Goal: Task Accomplishment & Management: Use online tool/utility

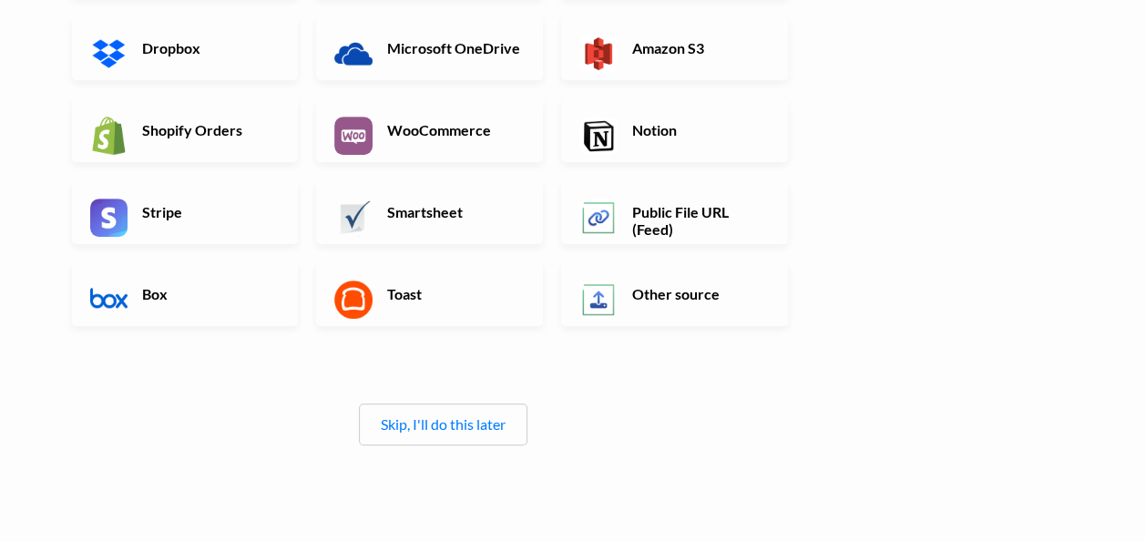
scroll to position [414, 0]
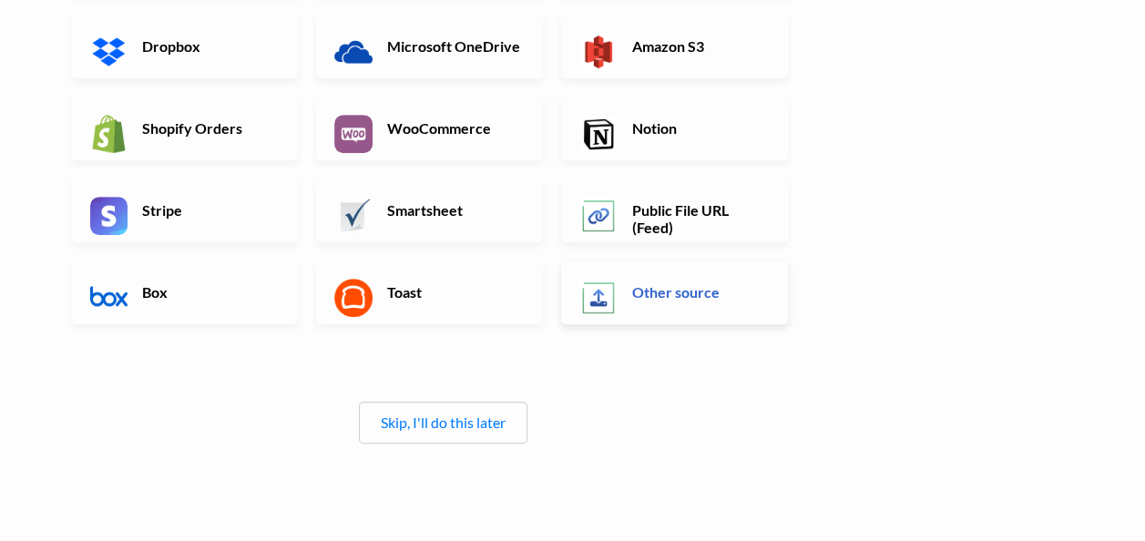
click at [704, 308] on link "Other source" at bounding box center [674, 293] width 227 height 64
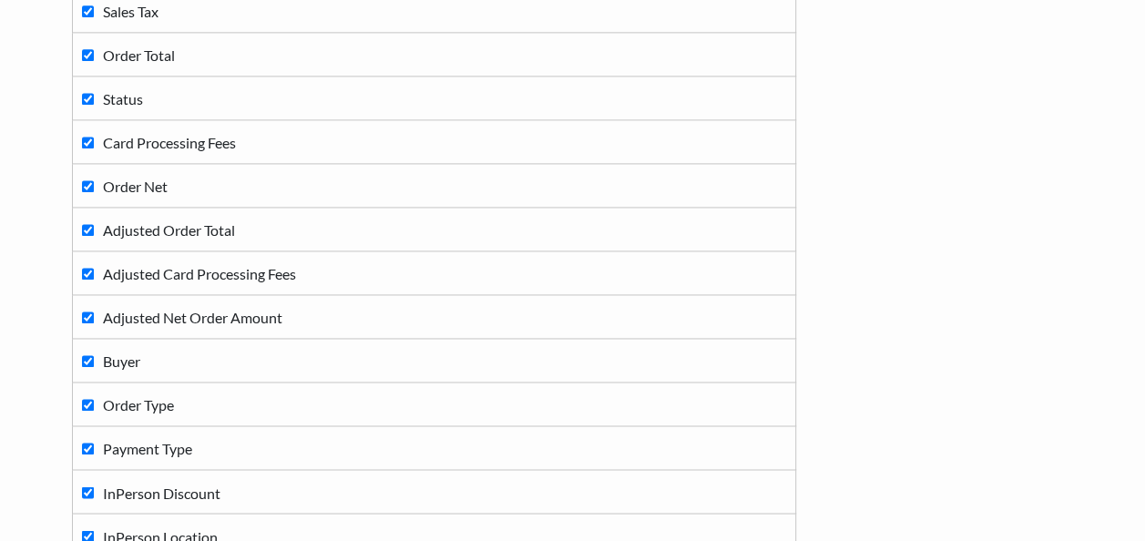
scroll to position [1496, 0]
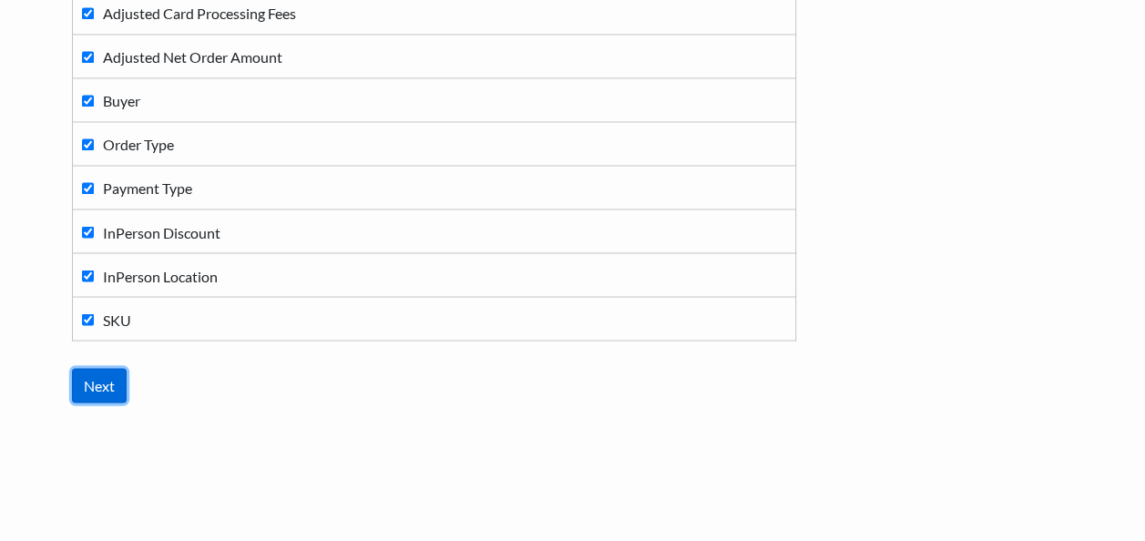
click at [98, 372] on input "Next" at bounding box center [99, 385] width 55 height 35
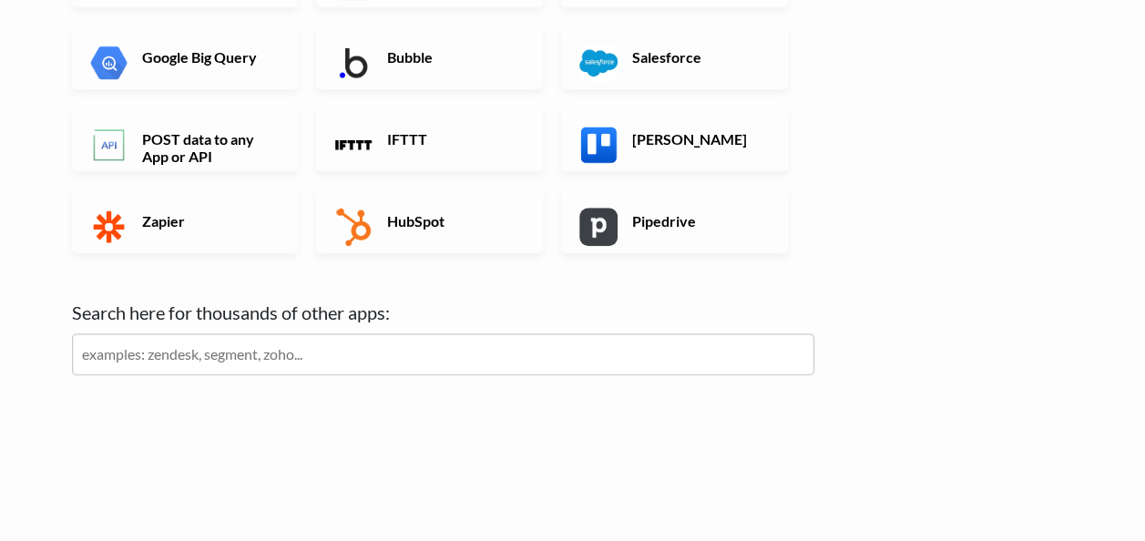
scroll to position [0, 0]
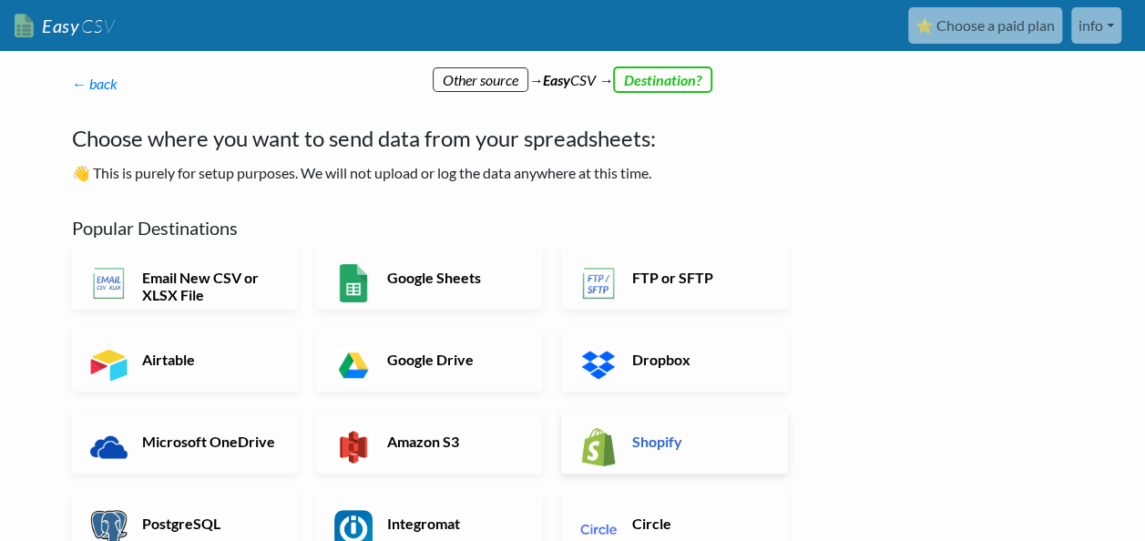
click at [578, 441] on link "Shopify" at bounding box center [674, 442] width 227 height 64
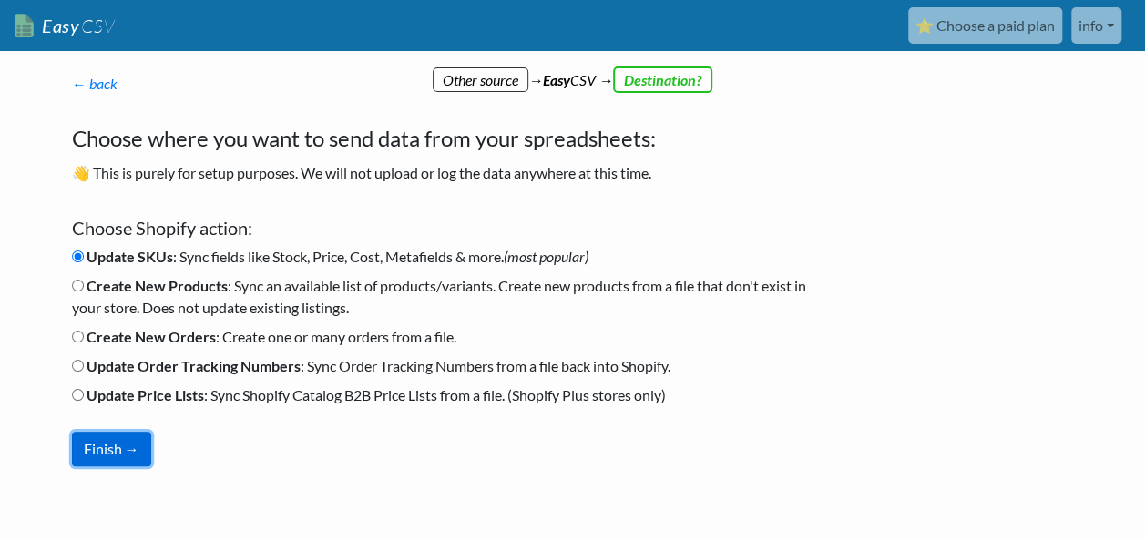
click at [113, 449] on button "Finish →" at bounding box center [111, 449] width 79 height 35
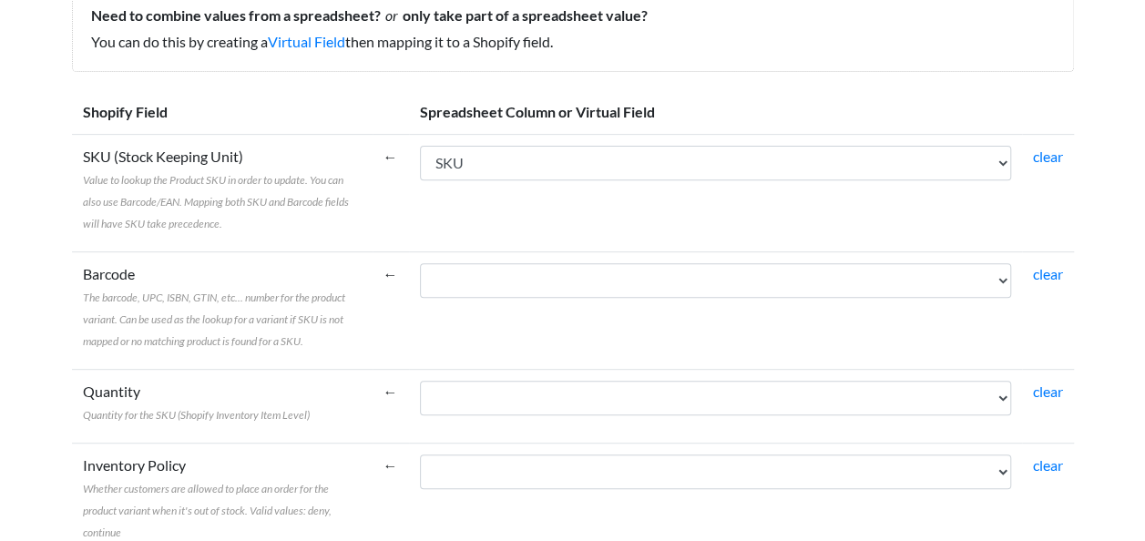
scroll to position [281, 0]
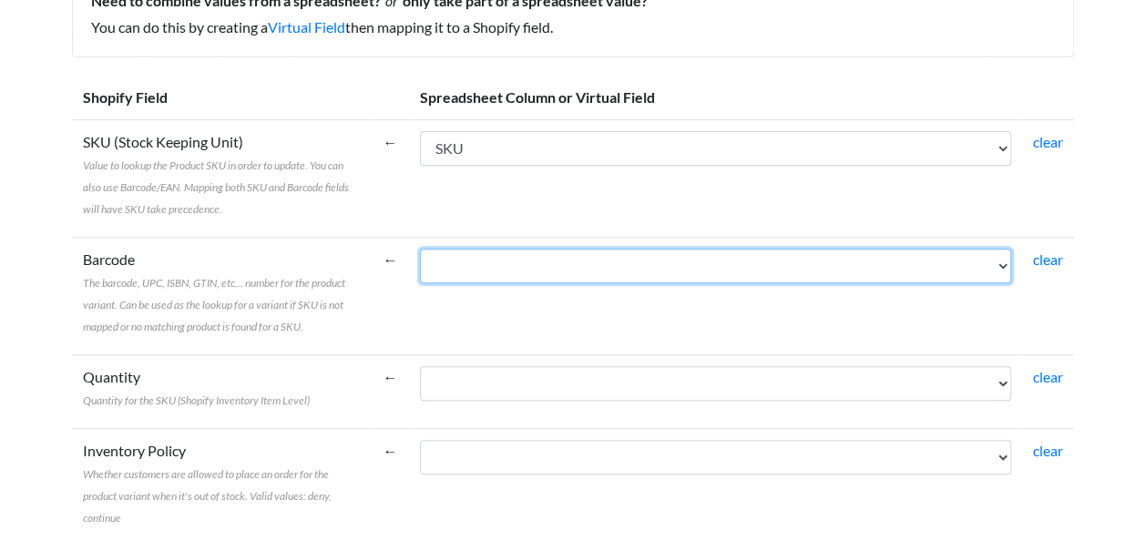
click at [999, 270] on select "Sale Date Order ID Buyer User ID Full Name First Name Last Name Number of Items…" at bounding box center [715, 266] width 591 height 35
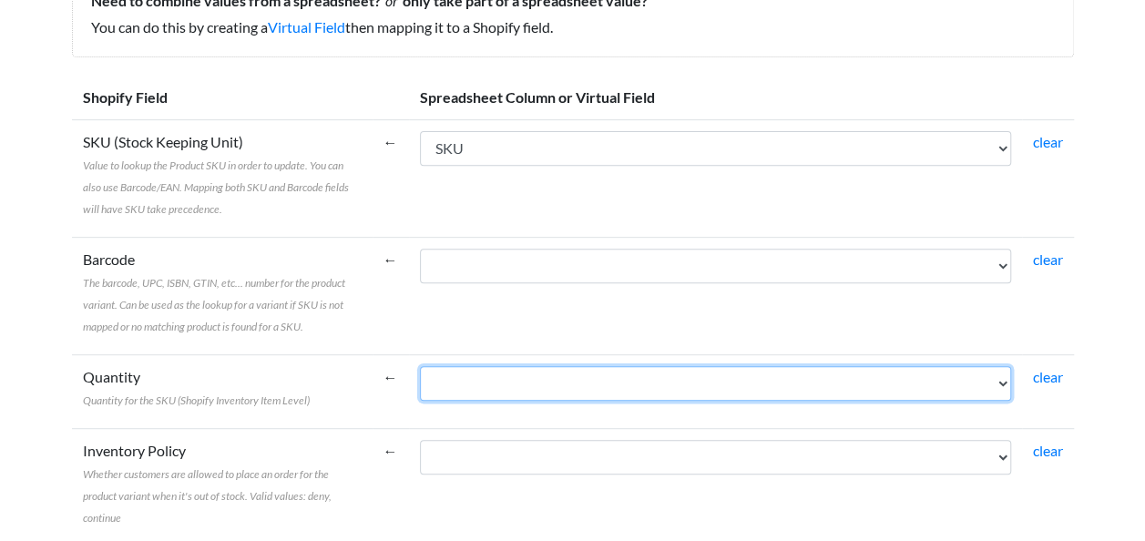
click at [1008, 378] on select "Sale Date Order ID Buyer User ID Full Name First Name Last Name Number of Items…" at bounding box center [715, 383] width 591 height 35
select select "cr_751042"
click at [420, 366] on select "Sale Date Order ID Buyer User ID Full Name First Name Last Name Number of Items…" at bounding box center [715, 383] width 591 height 35
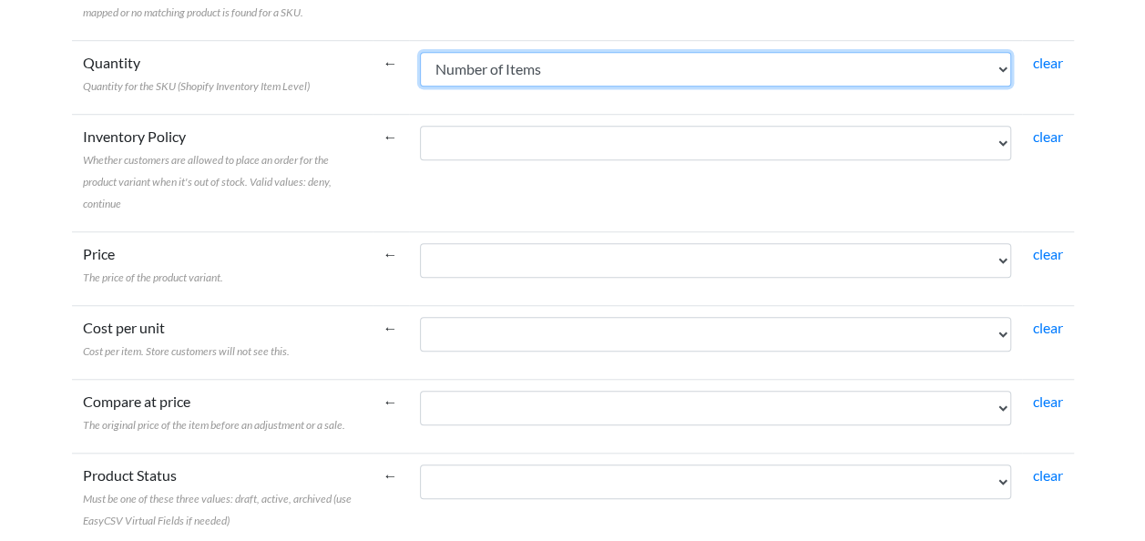
scroll to position [599, 0]
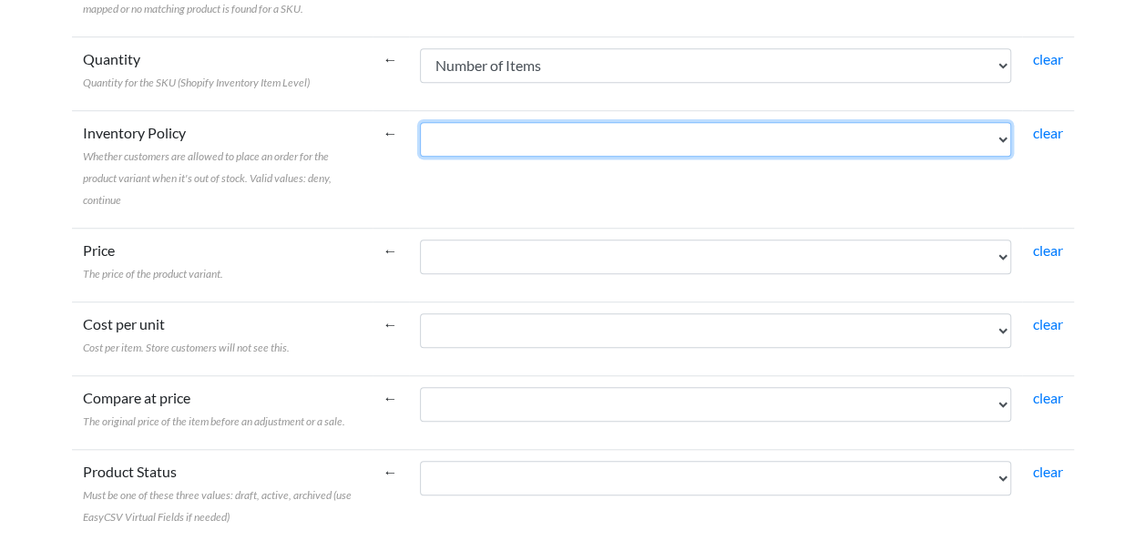
click at [1004, 131] on select "Sale Date Order ID Buyer User ID Full Name First Name Last Name Number of Items…" at bounding box center [715, 139] width 591 height 35
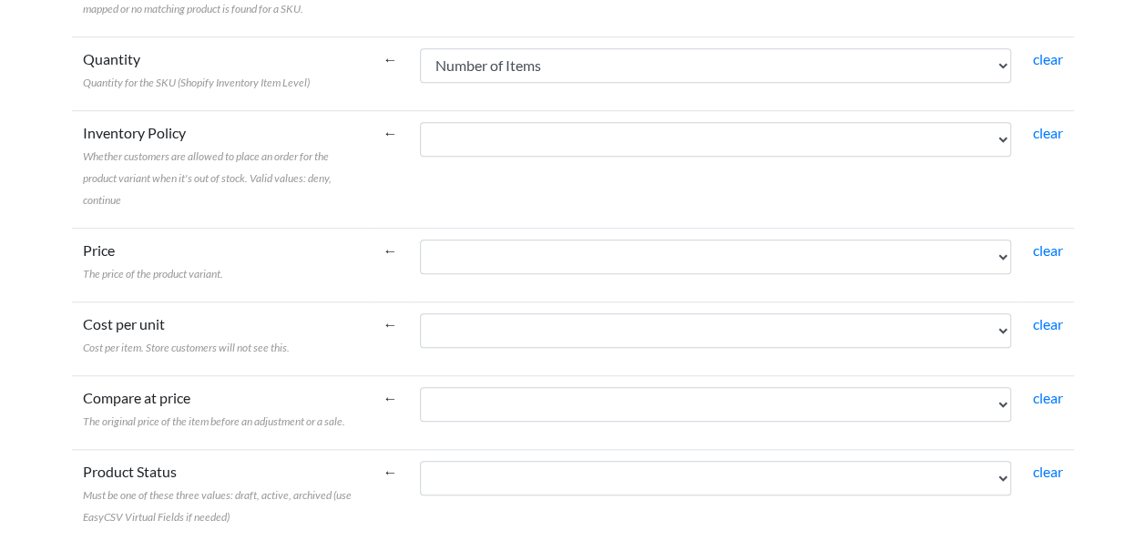
click at [1015, 515] on td "Sale Date Order ID Buyer User ID Full Name First Name Last Name Number of Items…" at bounding box center [715, 497] width 613 height 96
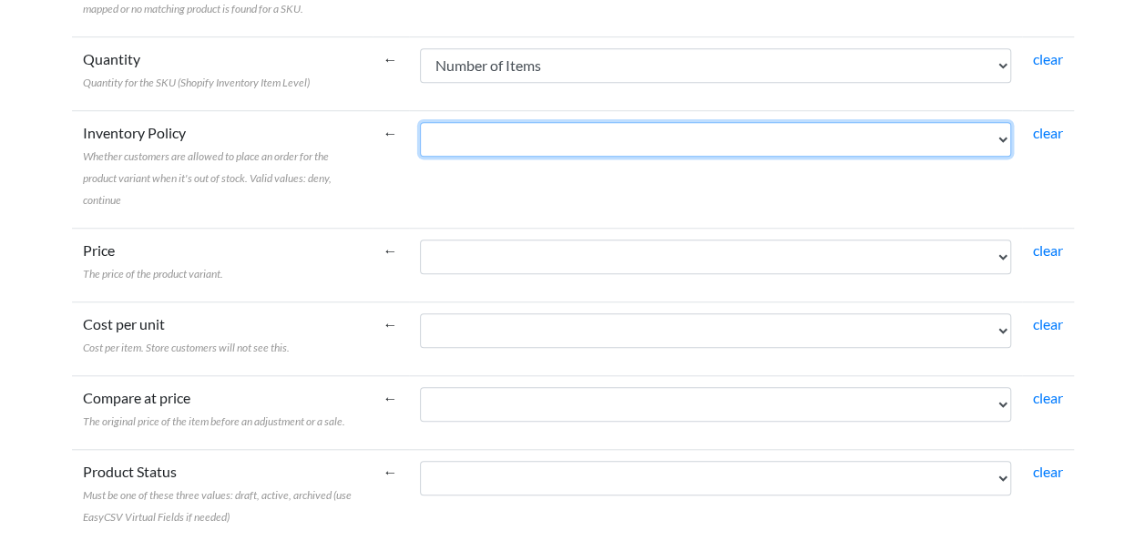
click at [1005, 133] on select "Sale Date Order ID Buyer User ID Full Name First Name Last Name Number of Items…" at bounding box center [715, 139] width 591 height 35
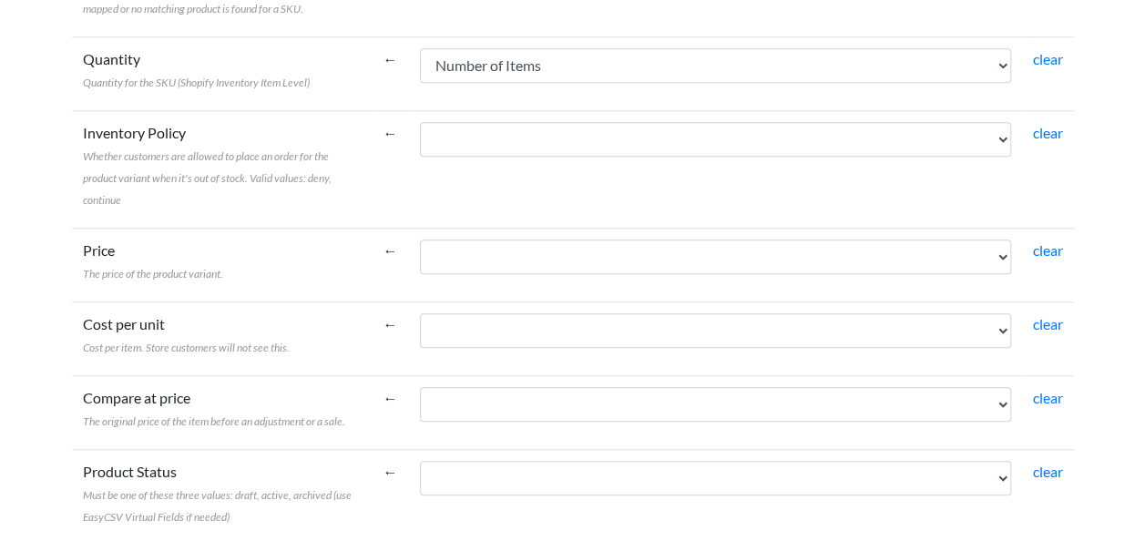
click at [1048, 129] on link "clear" at bounding box center [1048, 132] width 30 height 17
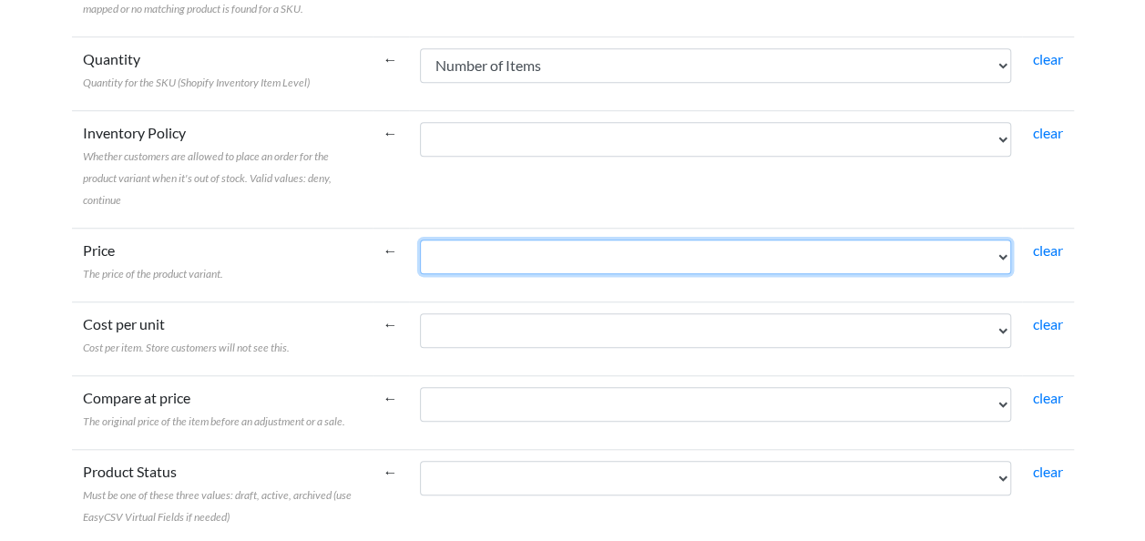
click at [996, 255] on select "Sale Date Order ID Buyer User ID Full Name First Name Last Name Number of Items…" at bounding box center [715, 257] width 591 height 35
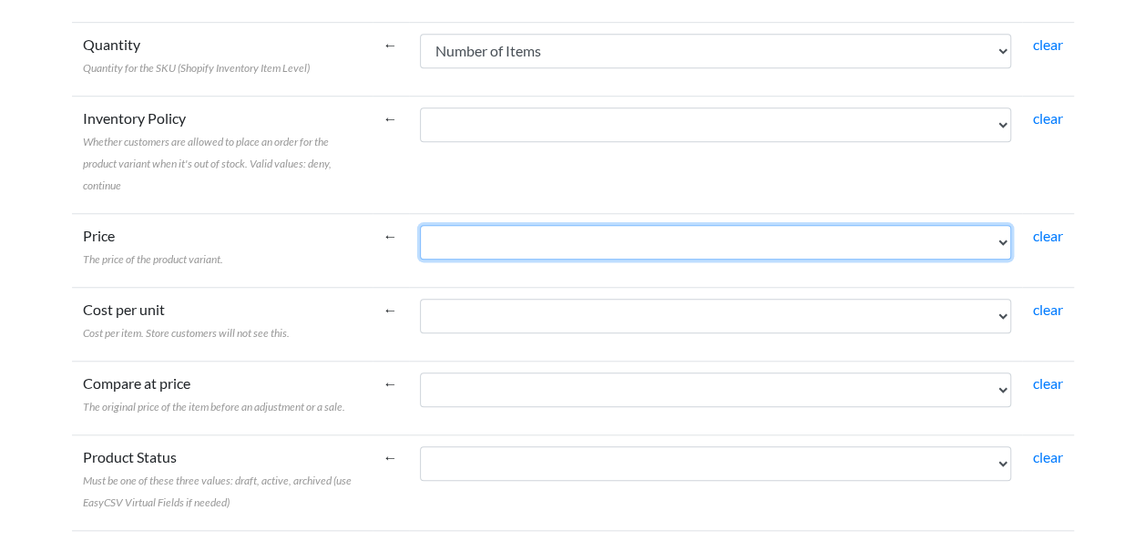
scroll to position [610, 0]
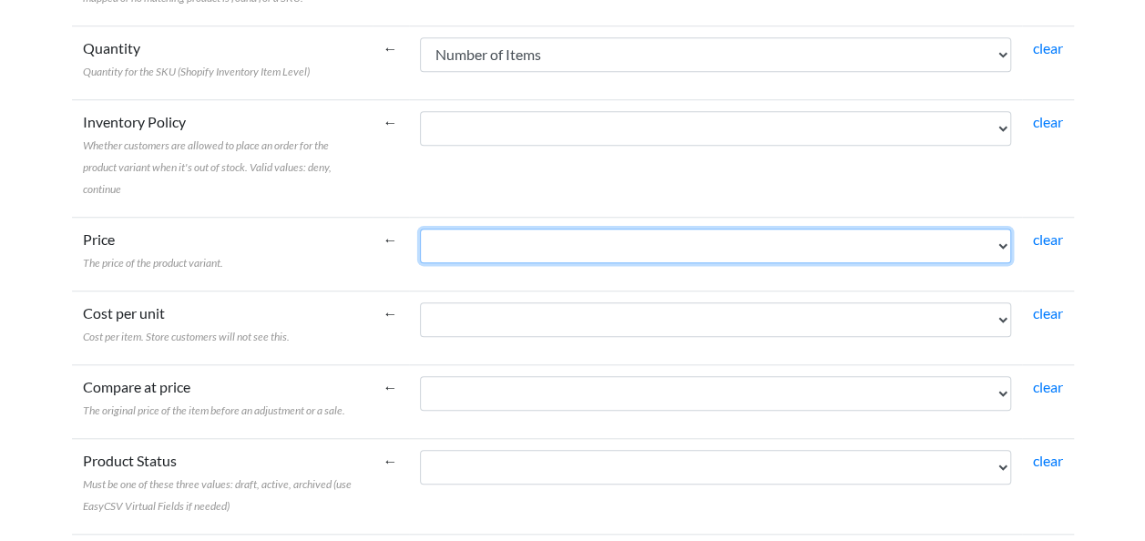
click at [991, 247] on select "Sale Date Order ID Buyer User ID Full Name First Name Last Name Number of Items…" at bounding box center [715, 246] width 591 height 35
click at [420, 229] on select "Sale Date Order ID Buyer User ID Full Name First Name Last Name Number of Items…" at bounding box center [715, 246] width 591 height 35
click at [1002, 231] on select "Sale Date Order ID Buyer User ID Full Name First Name Last Name Number of Items…" at bounding box center [715, 246] width 591 height 35
select select "cr_751059"
click at [420, 229] on select "Sale Date Order ID Buyer User ID Full Name First Name Last Name Number of Items…" at bounding box center [715, 246] width 591 height 35
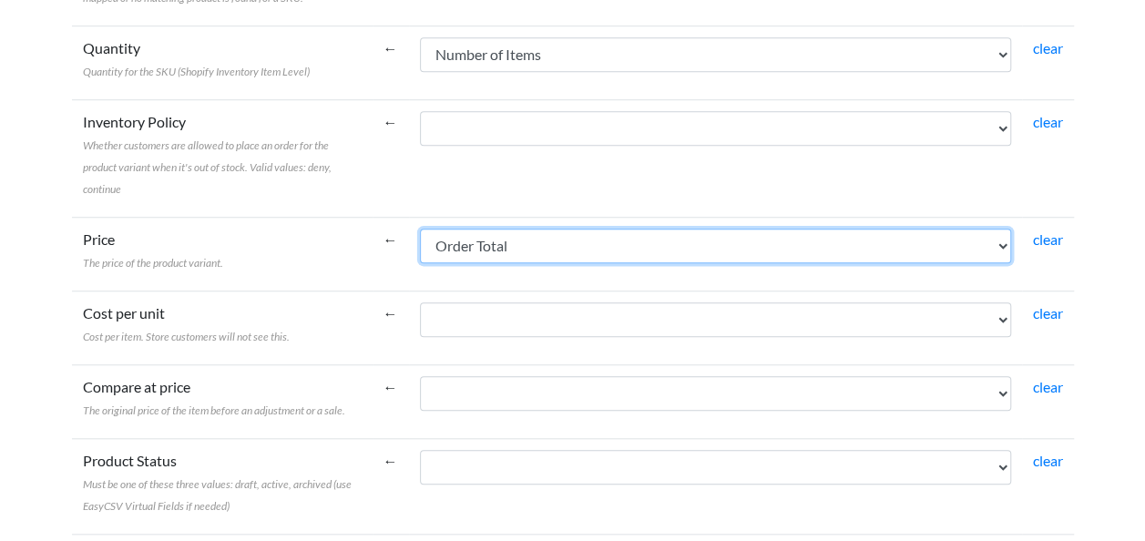
click at [997, 249] on select "Sale Date Order ID Buyer User ID Full Name First Name Last Name Number of Items…" at bounding box center [715, 246] width 591 height 35
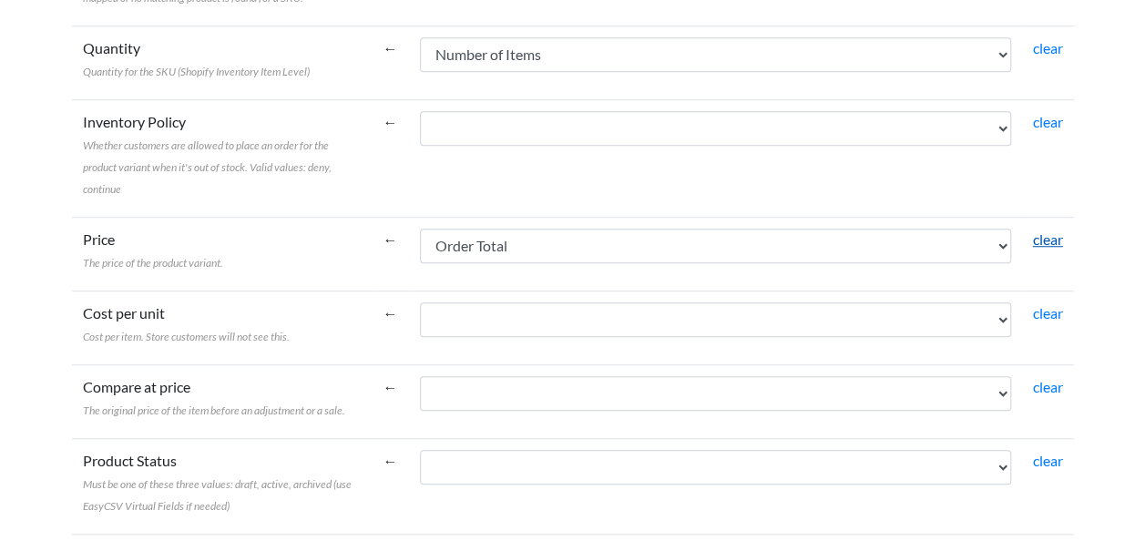
click at [1056, 230] on link "clear" at bounding box center [1048, 238] width 30 height 17
select select
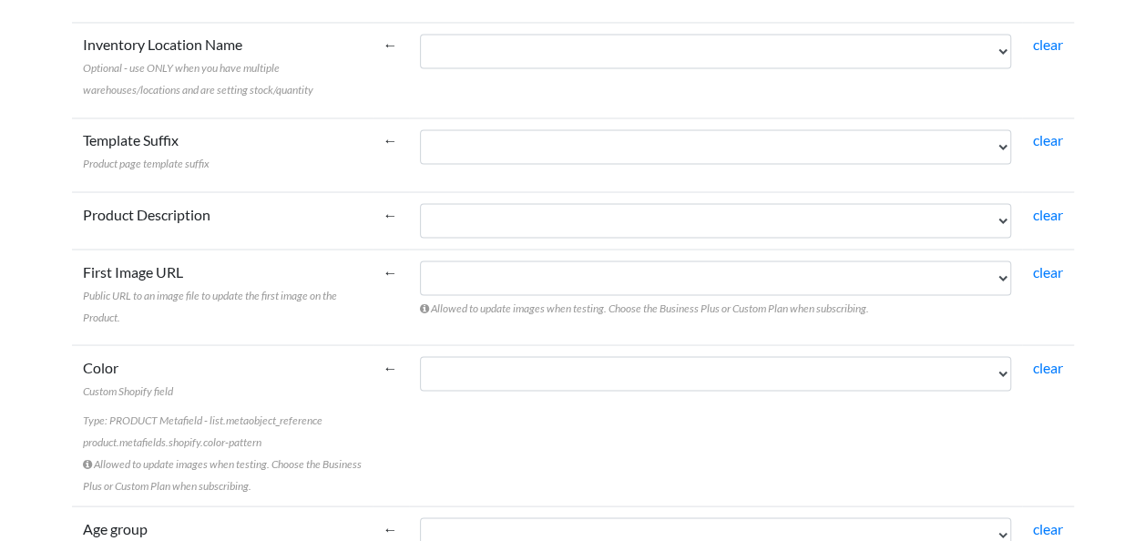
scroll to position [1567, 0]
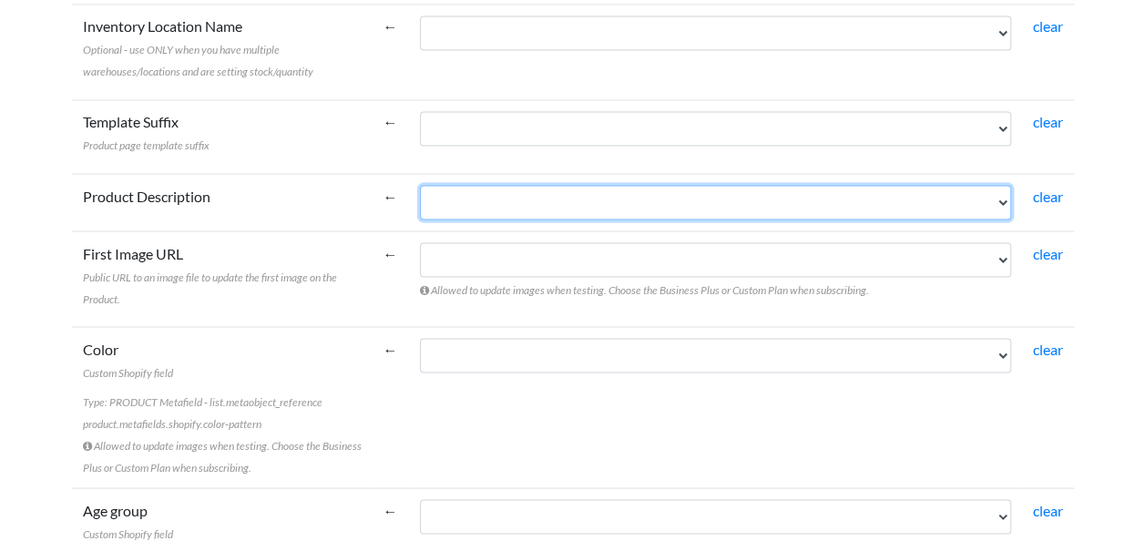
click at [1008, 201] on select "Sale Date Order ID Buyer User ID Full Name First Name Last Name Number of Items…" at bounding box center [715, 202] width 591 height 35
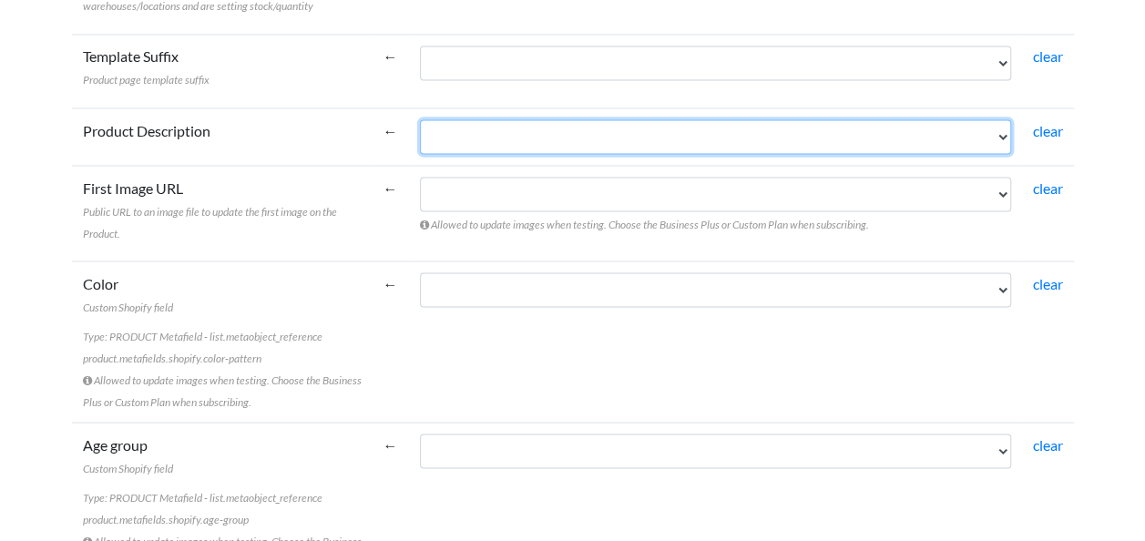
scroll to position [1640, 0]
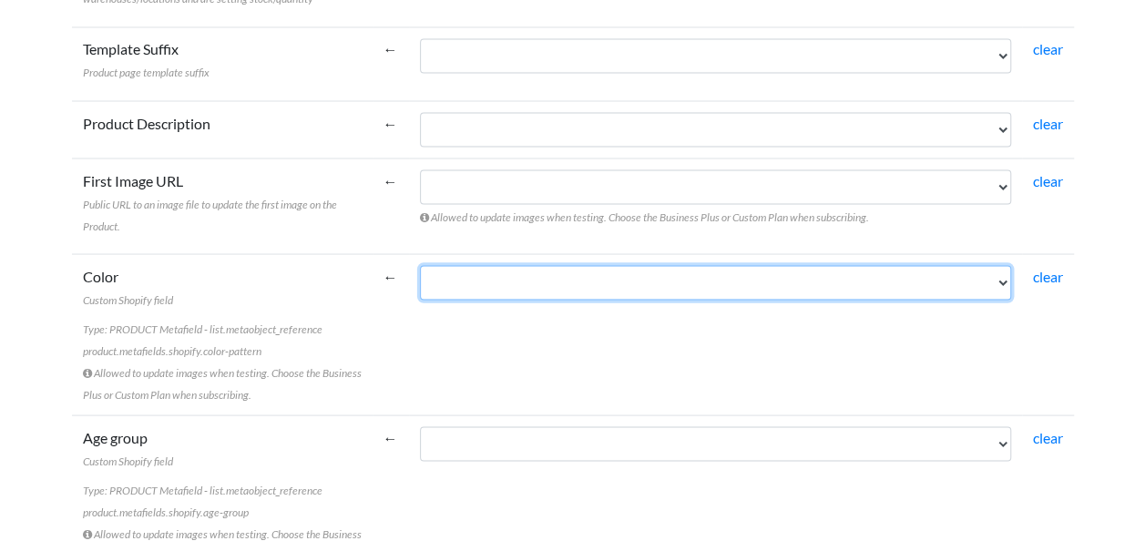
click at [1000, 275] on select "Sale Date Order ID Buyer User ID Full Name First Name Last Name Number of Items…" at bounding box center [715, 282] width 591 height 35
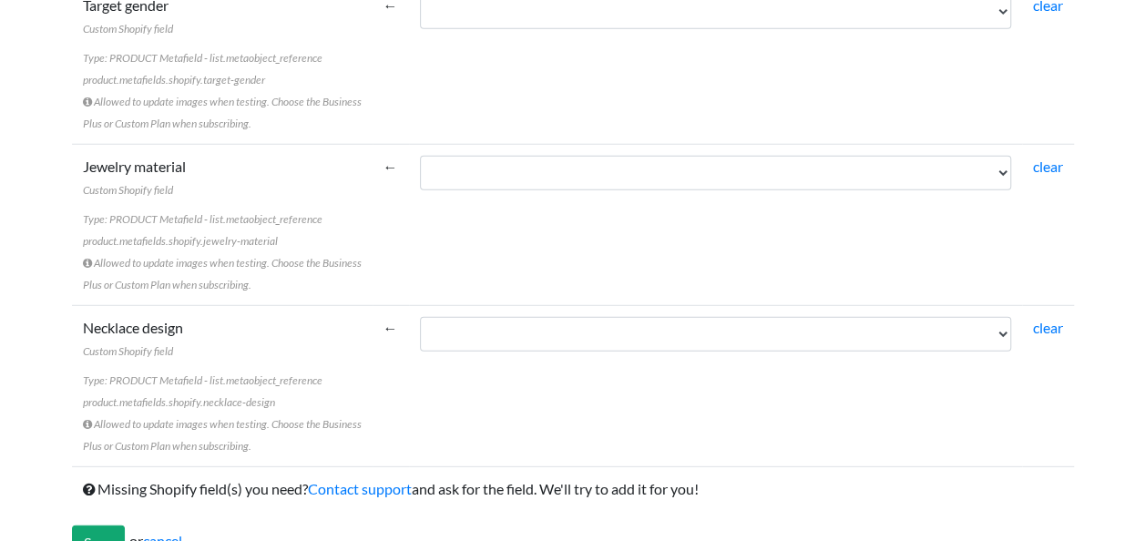
scroll to position [2423, 0]
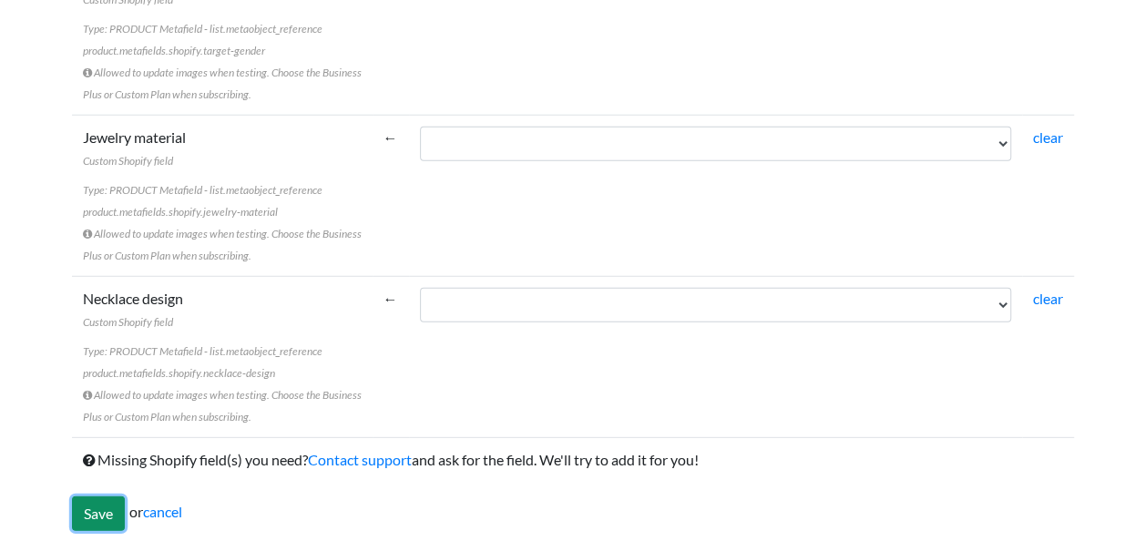
click at [96, 505] on input "Save" at bounding box center [98, 513] width 53 height 35
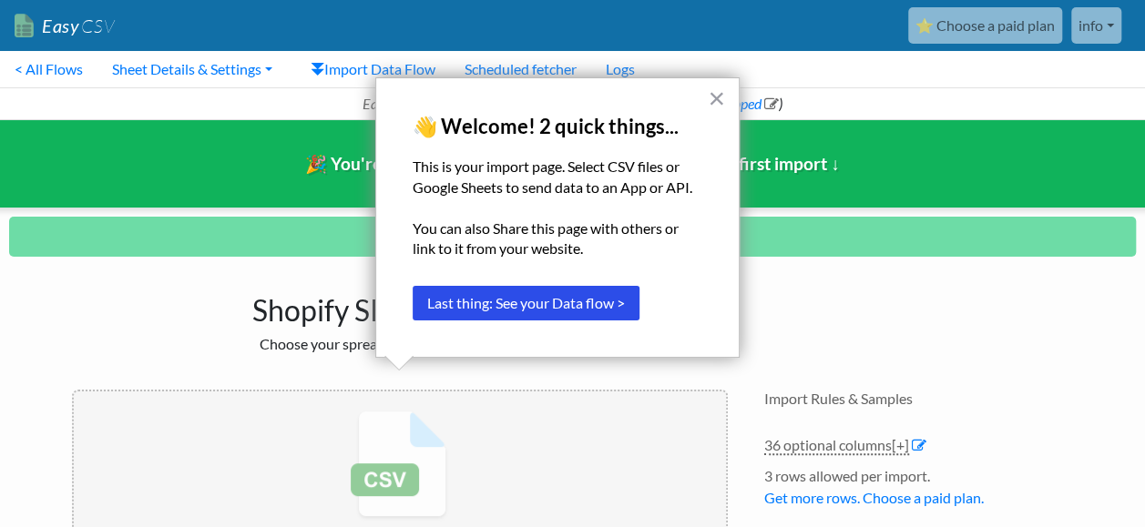
scroll to position [77, 0]
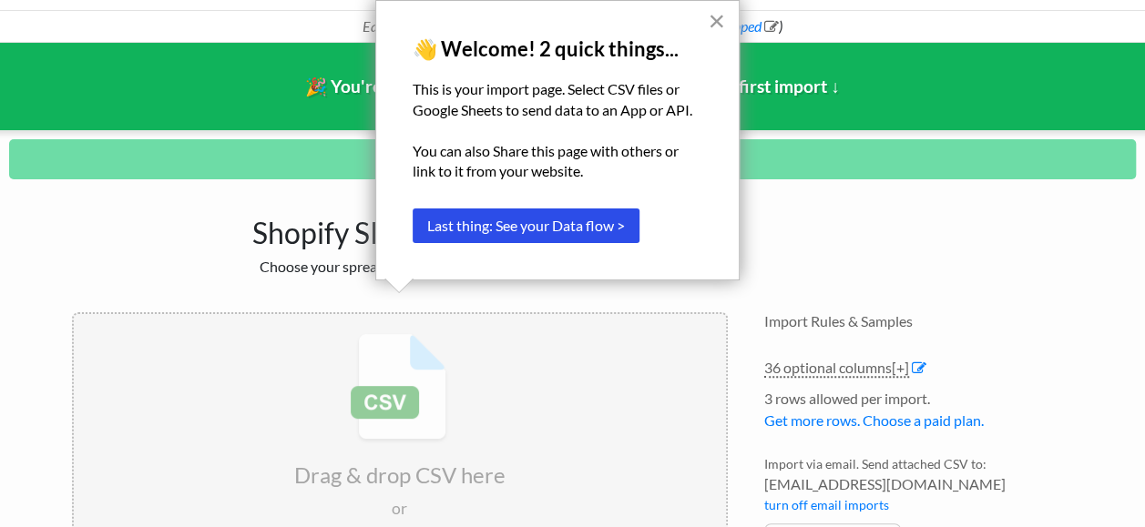
click at [718, 18] on button "×" at bounding box center [716, 20] width 17 height 29
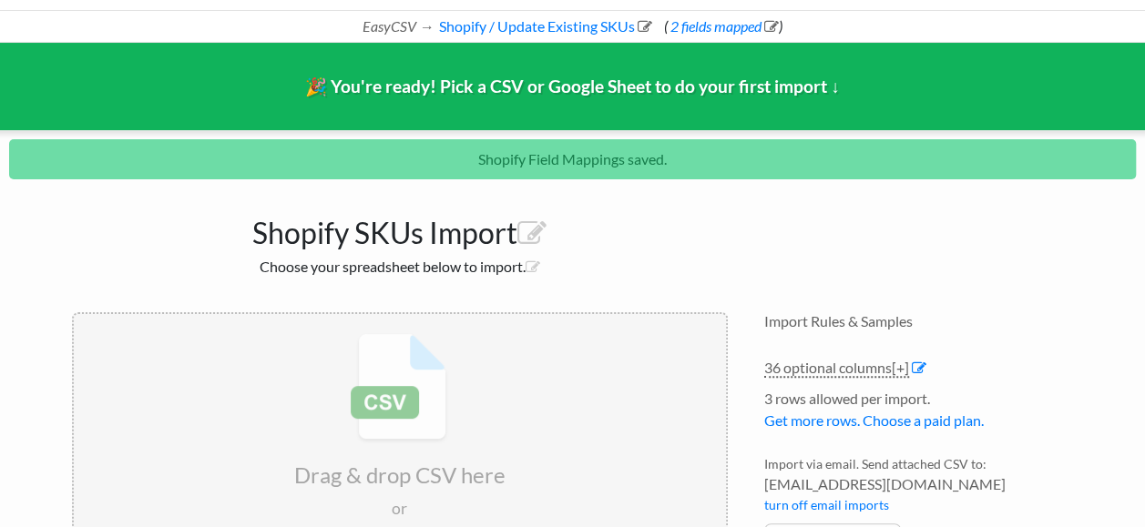
scroll to position [252, 0]
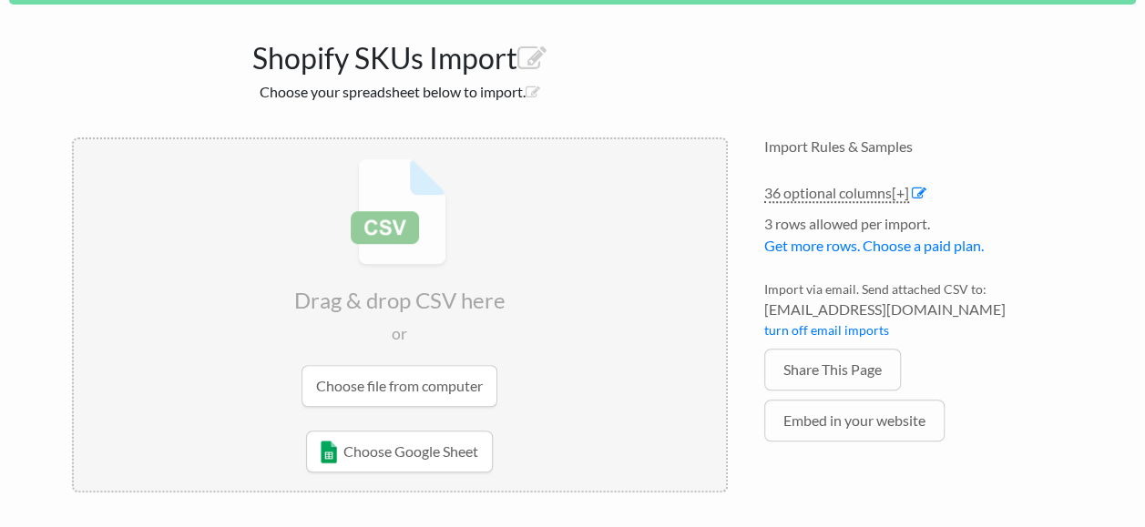
click at [429, 373] on input "file" at bounding box center [400, 282] width 652 height 287
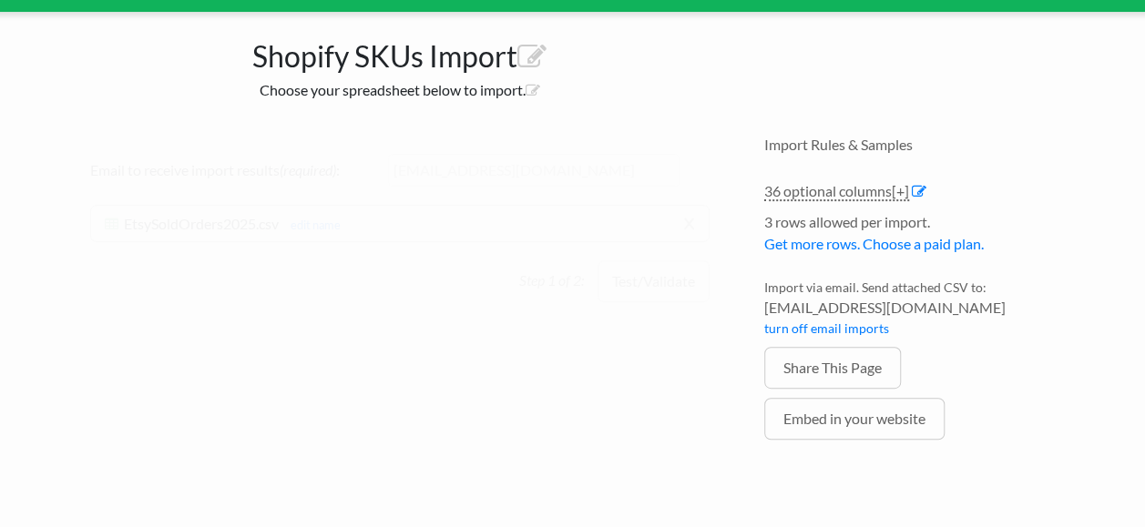
scroll to position [194, 0]
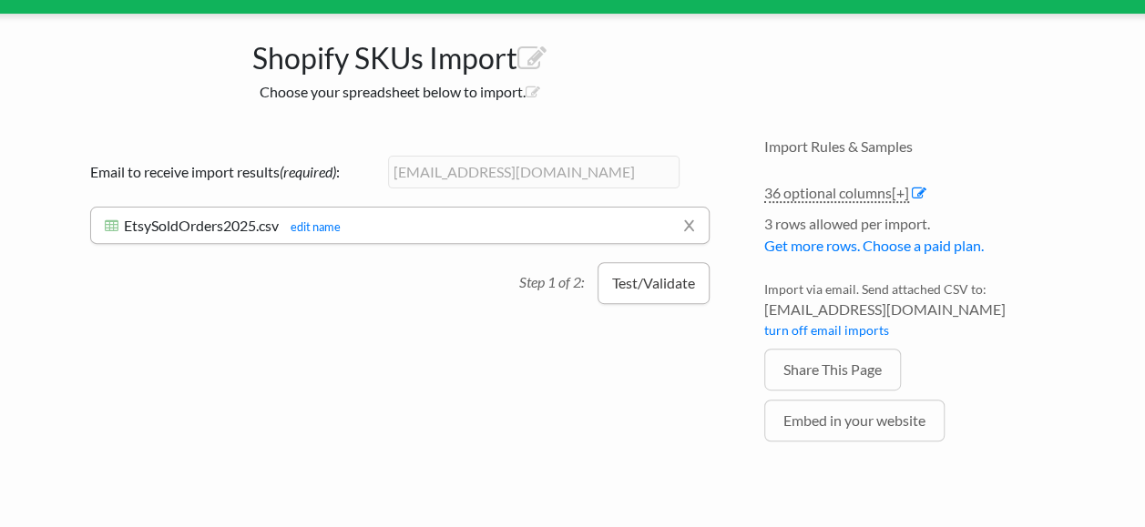
click at [650, 282] on button "Test/Validate" at bounding box center [654, 283] width 112 height 42
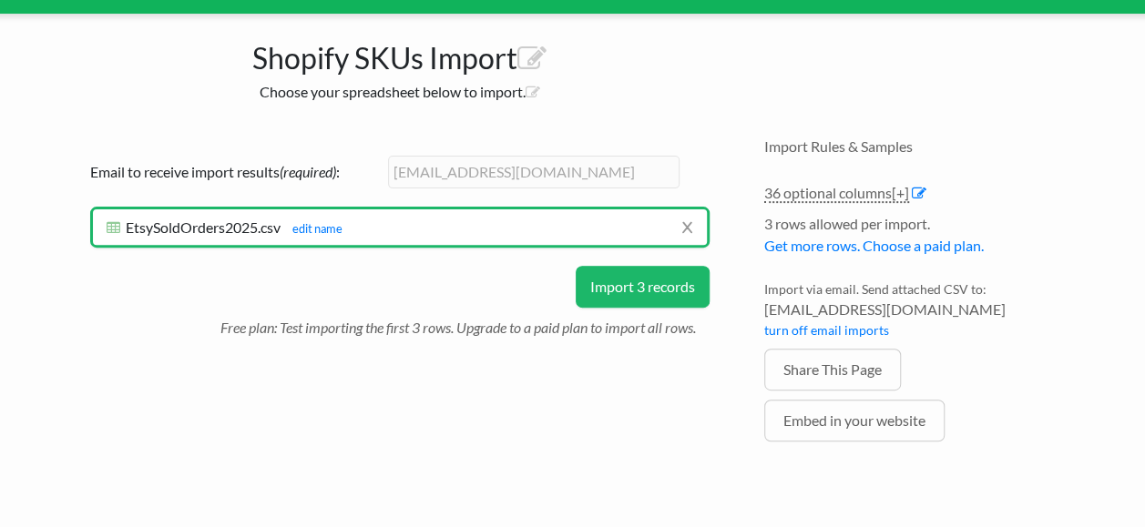
click at [645, 292] on button "Import 3 records" at bounding box center [643, 287] width 134 height 42
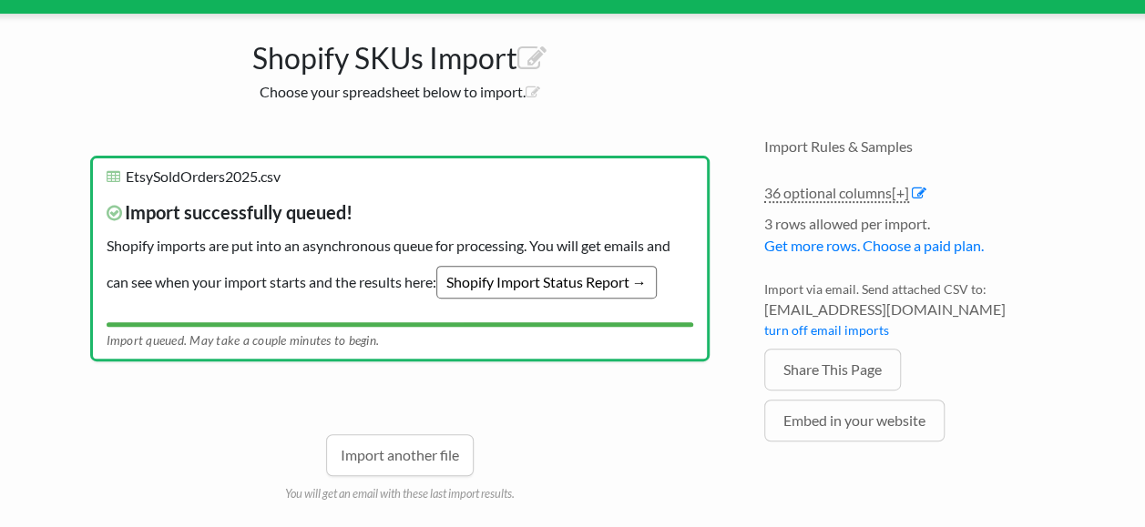
click at [651, 288] on link "Shopify Import Status Report →" at bounding box center [546, 282] width 220 height 33
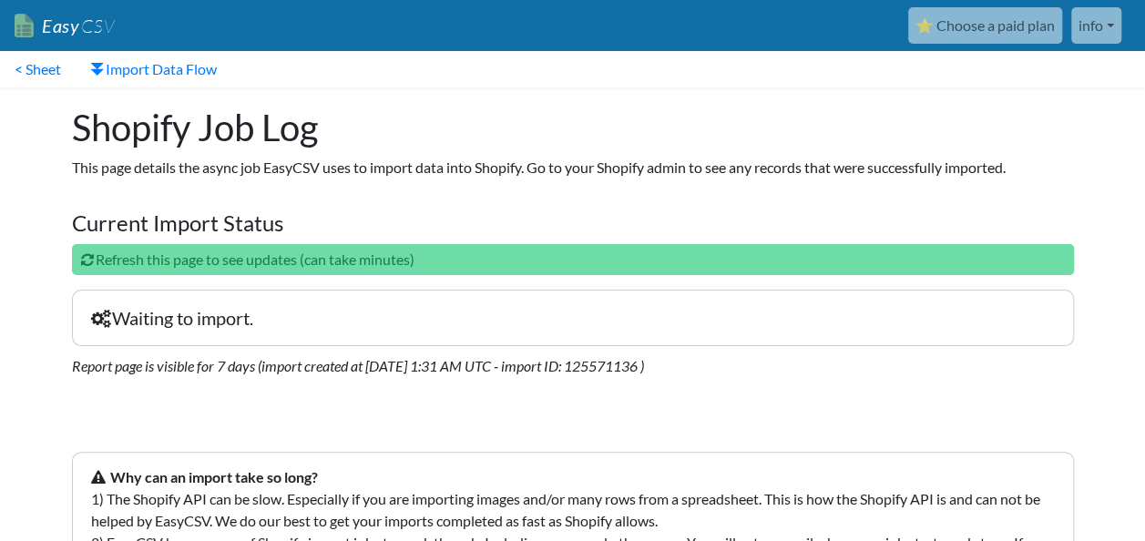
click at [651, 288] on div "Shopify Job Log This page details the async job EasyCSV uses to import data int…" at bounding box center [573, 248] width 1039 height 322
